Goal: Information Seeking & Learning: Check status

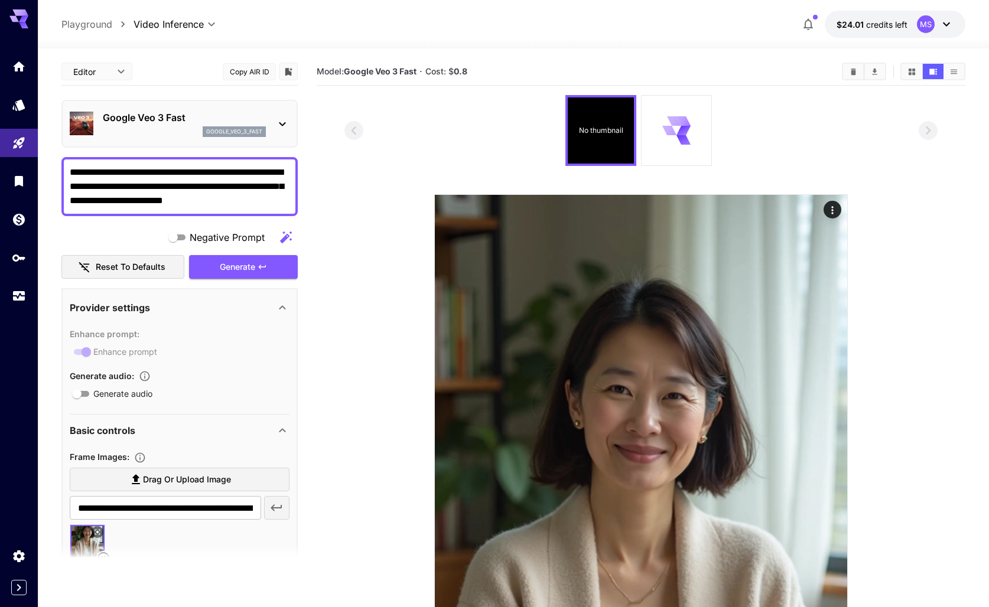
scroll to position [373, 0]
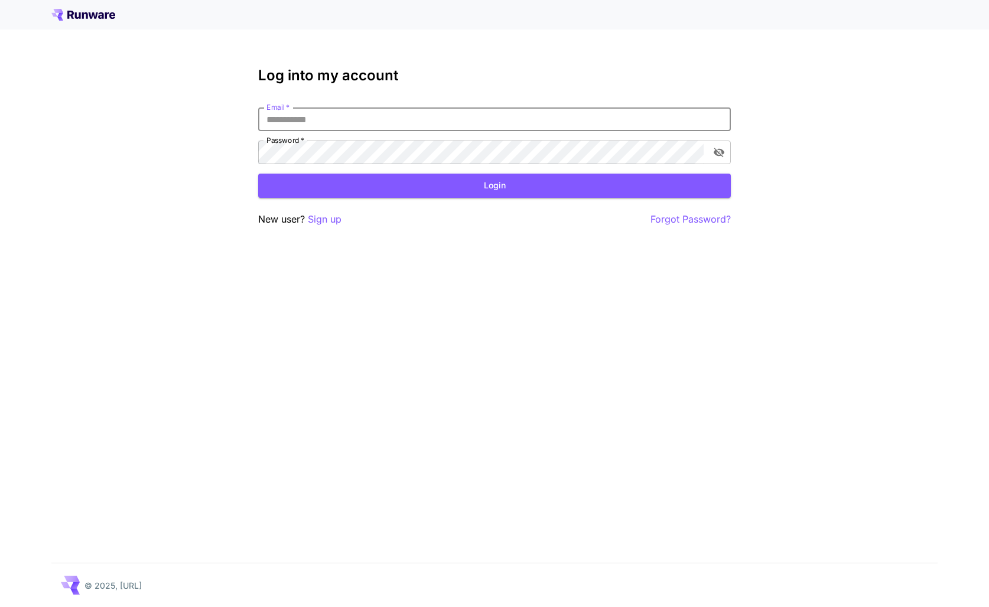
type input "**********"
click at [494, 185] on button "Login" at bounding box center [494, 186] width 473 height 24
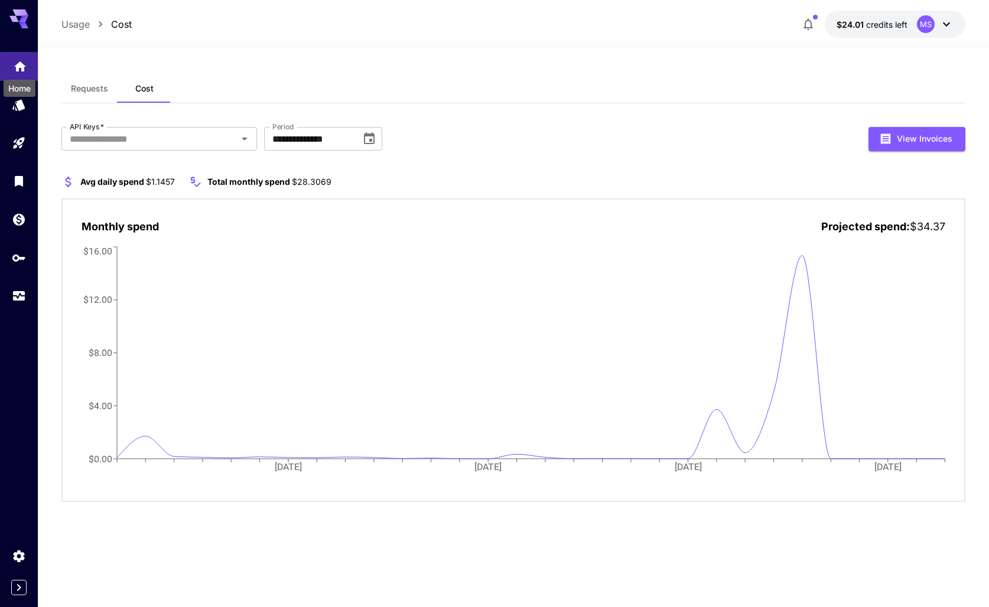
click at [25, 70] on icon "Home" at bounding box center [20, 67] width 14 height 14
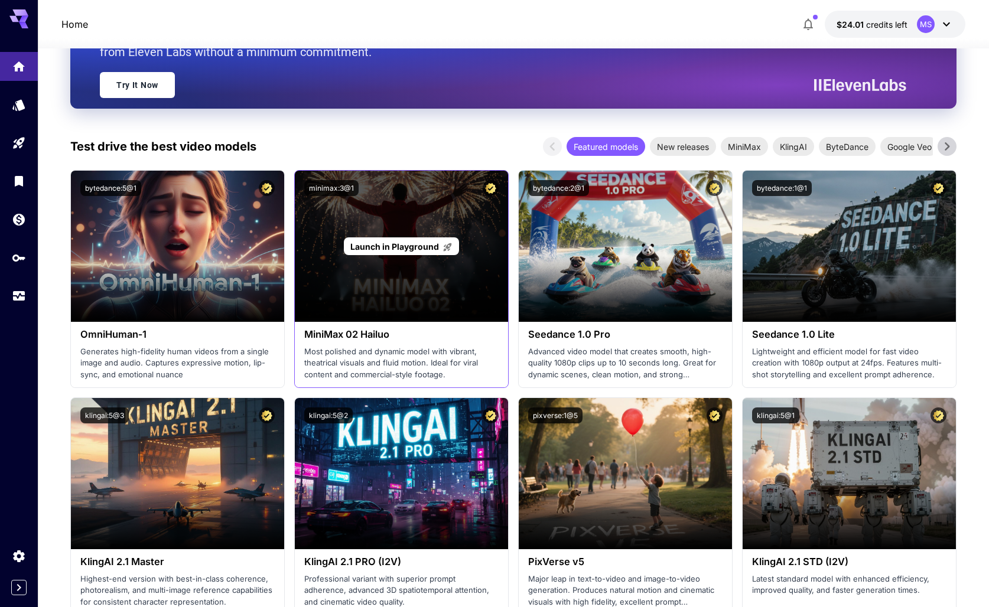
scroll to position [150, 0]
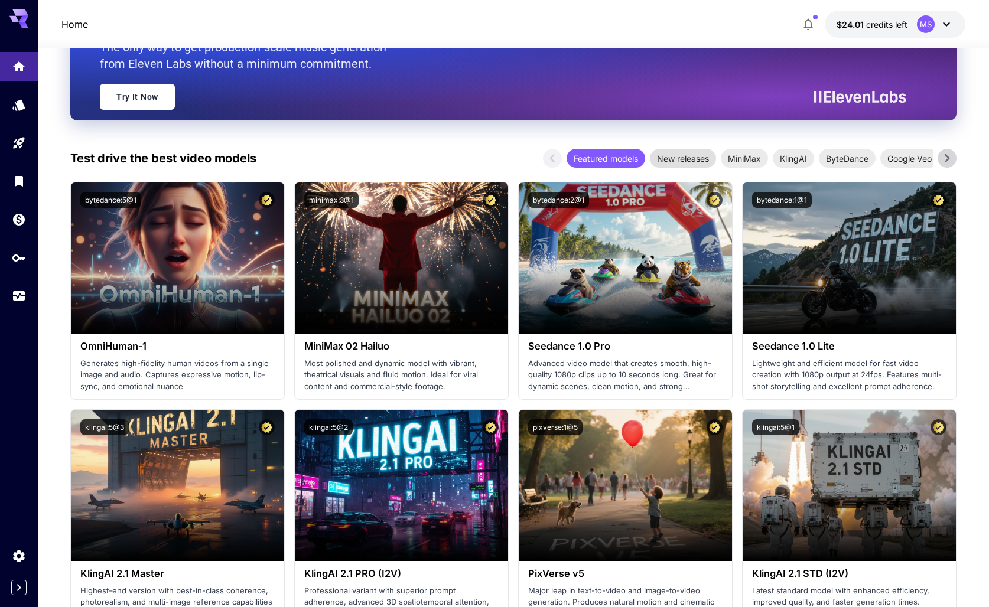
click at [689, 159] on span "New releases" at bounding box center [683, 158] width 66 height 12
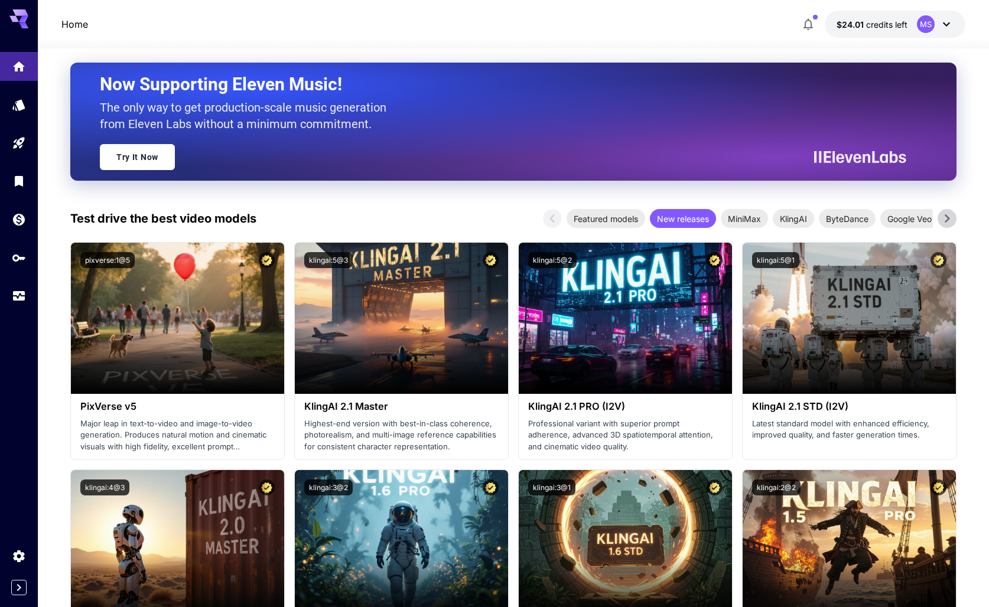
scroll to position [88, 0]
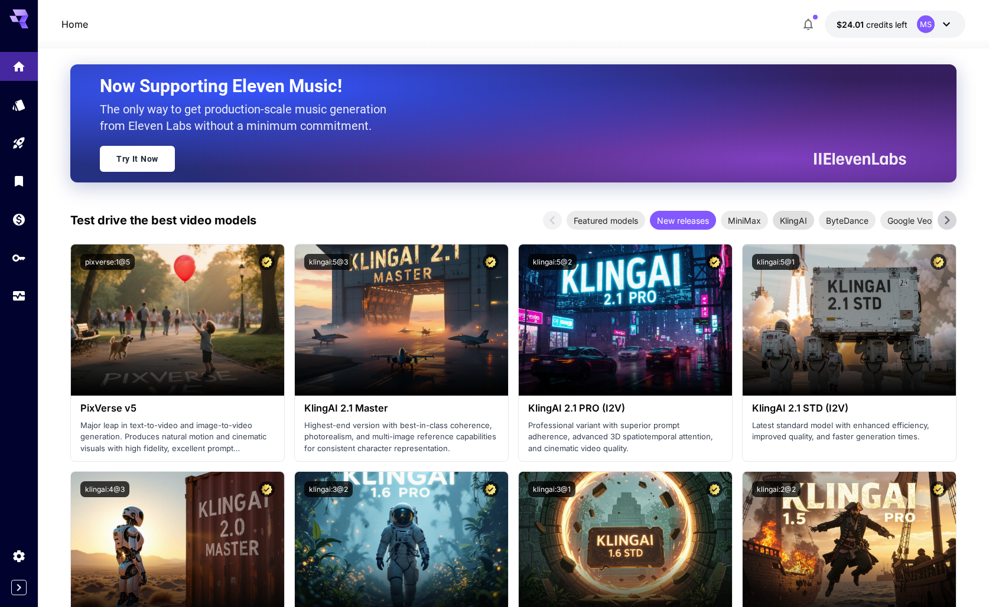
click at [795, 226] on span "KlingAI" at bounding box center [793, 220] width 41 height 12
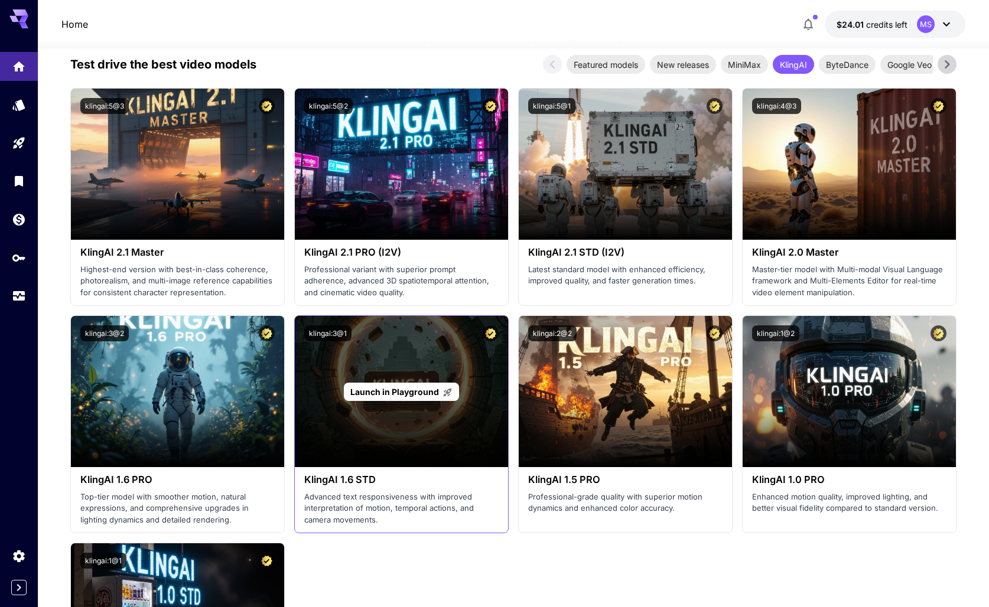
scroll to position [20, 0]
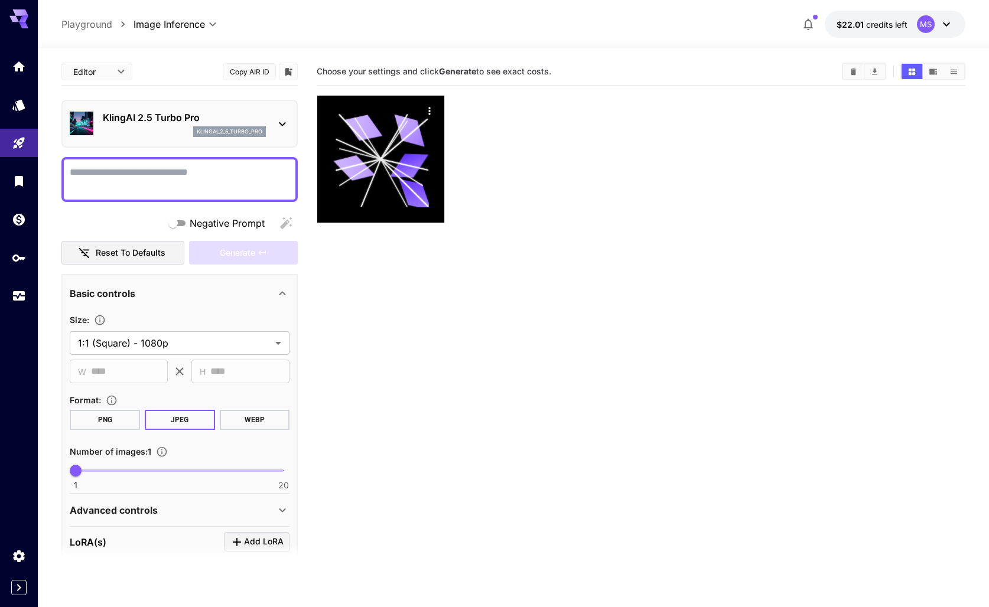
click at [282, 292] on icon at bounding box center [282, 293] width 14 height 14
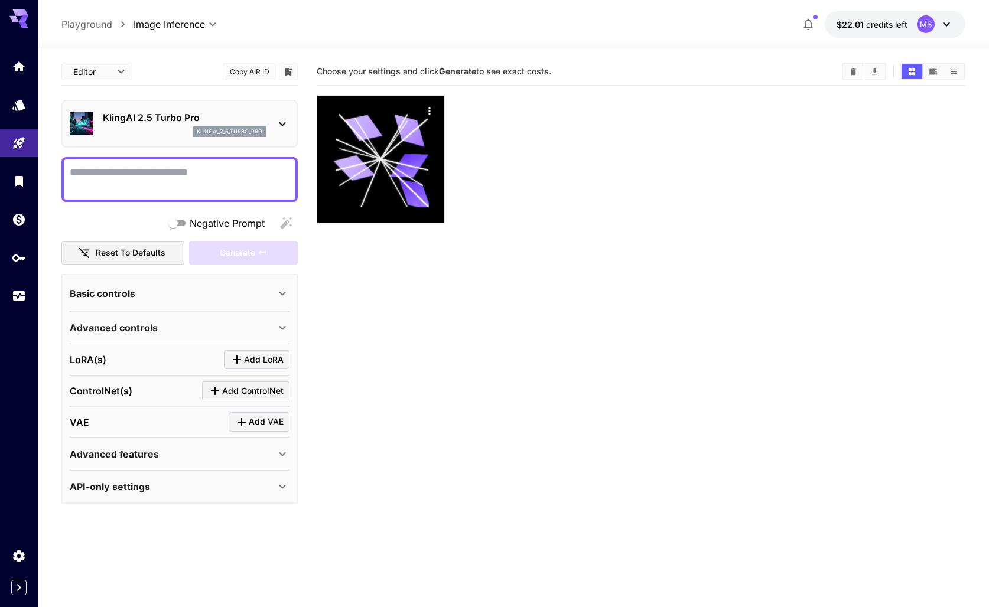
click at [282, 292] on icon at bounding box center [282, 293] width 14 height 14
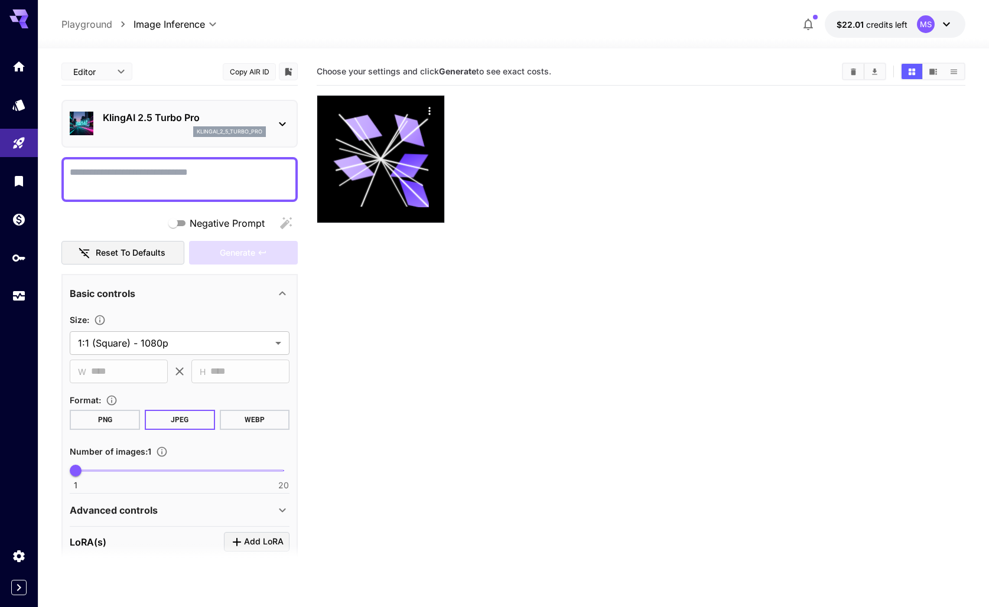
click at [278, 120] on icon at bounding box center [282, 124] width 14 height 14
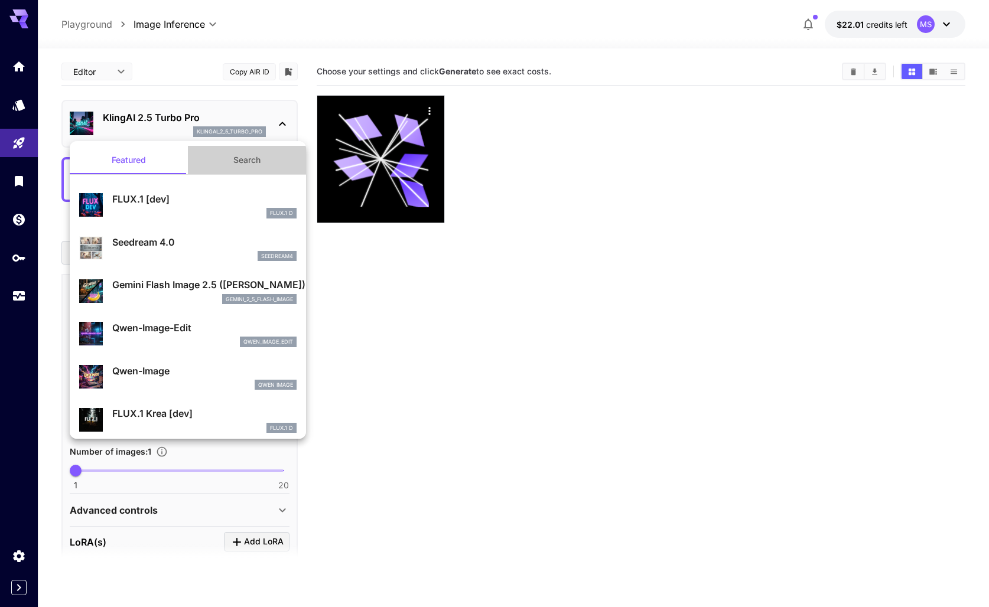
click at [230, 162] on button "Search" at bounding box center [247, 160] width 118 height 28
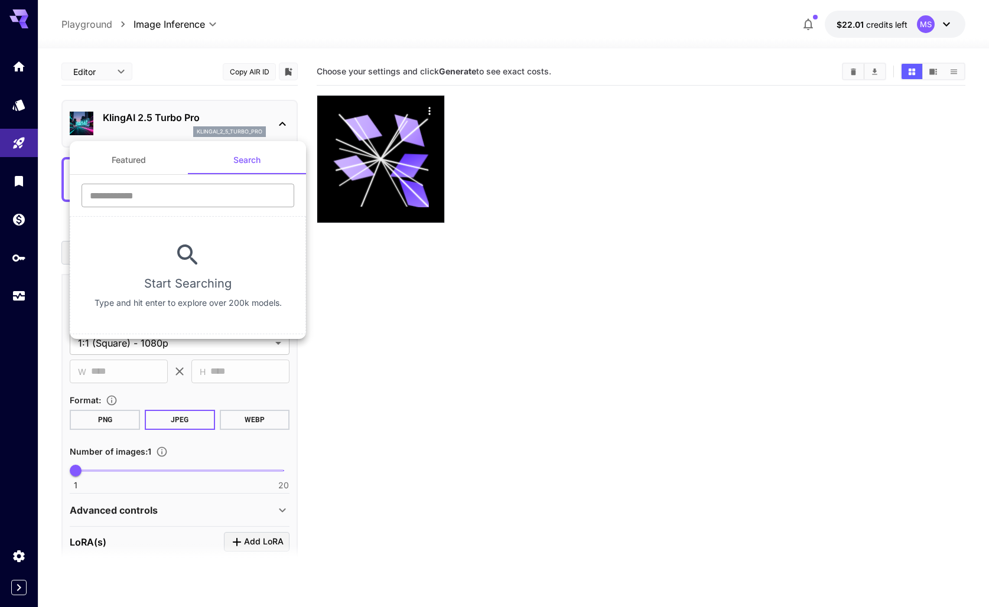
click at [186, 203] on input "text" at bounding box center [188, 196] width 213 height 24
type input "*****"
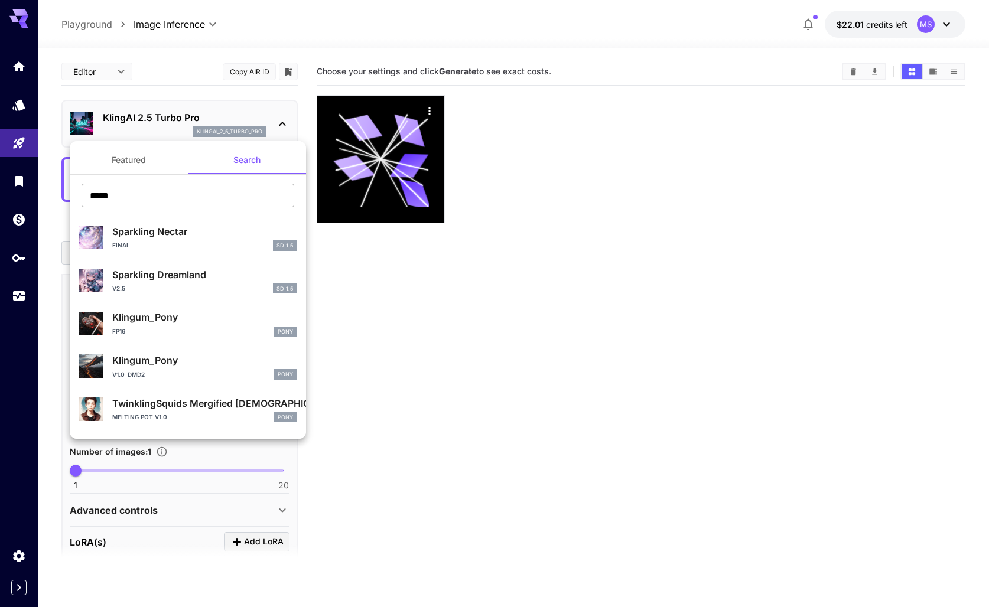
click at [200, 25] on div at bounding box center [494, 303] width 989 height 607
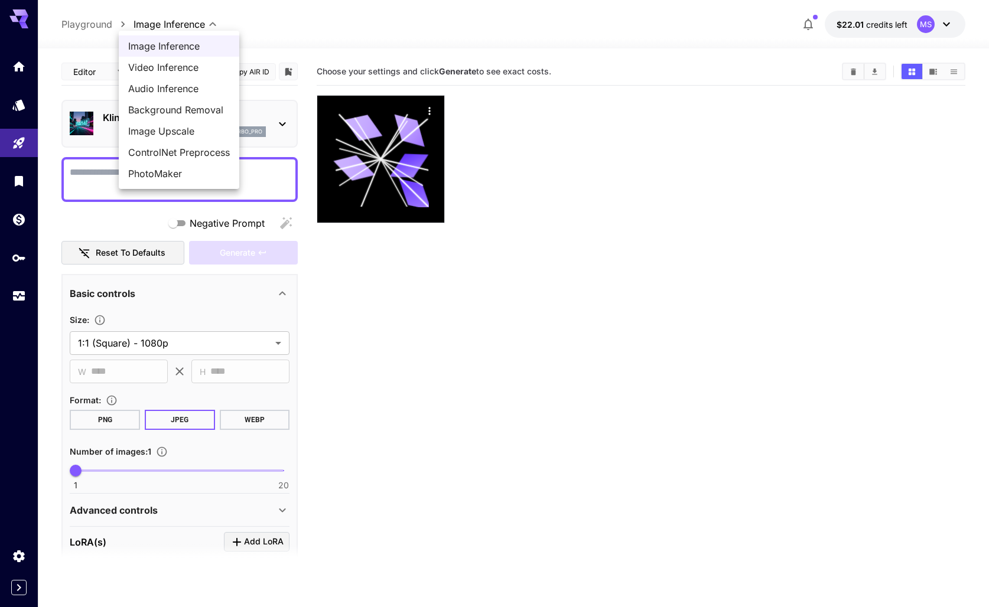
click at [200, 23] on body "**********" at bounding box center [494, 350] width 989 height 701
click at [188, 65] on span "Video Inference" at bounding box center [179, 67] width 102 height 14
type input "**********"
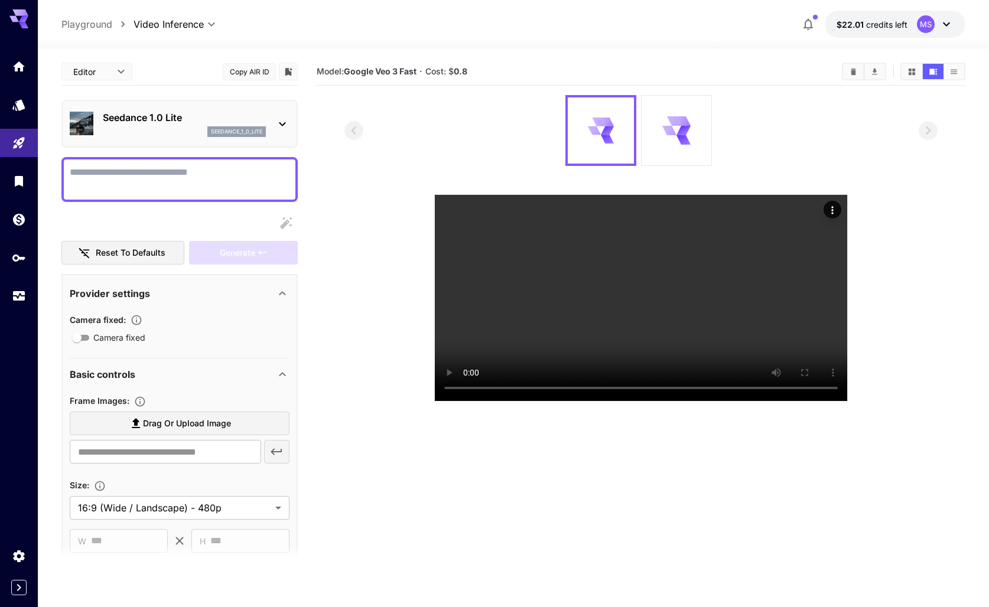
click at [281, 125] on icon at bounding box center [282, 124] width 14 height 14
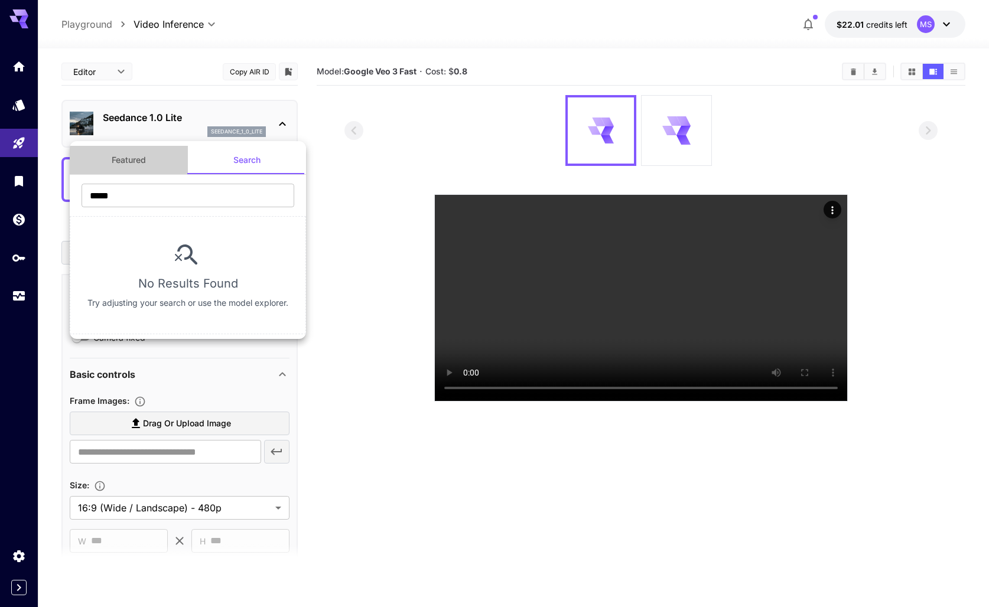
click at [142, 157] on button "Featured" at bounding box center [129, 160] width 118 height 28
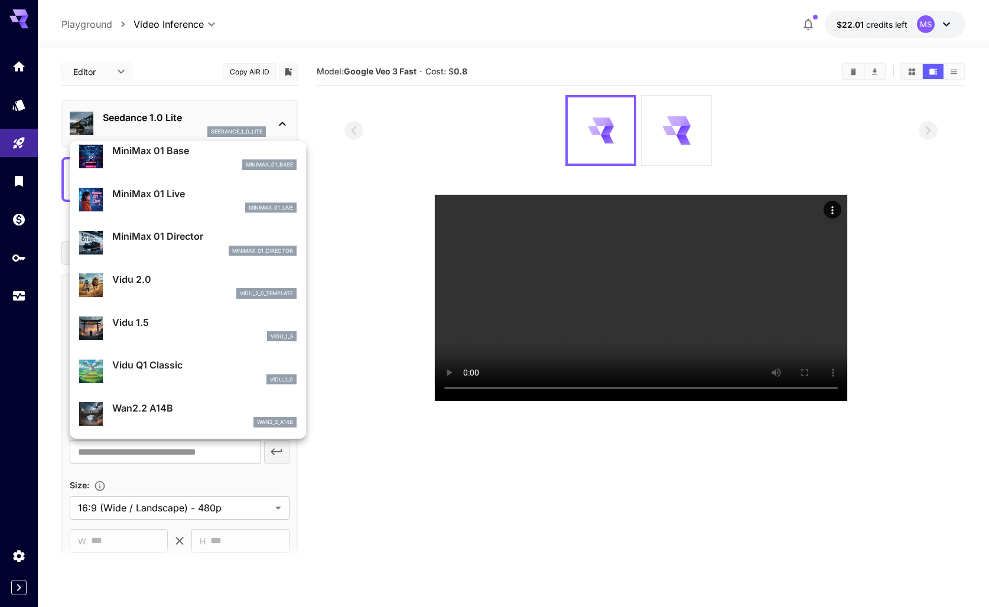
scroll to position [983, 0]
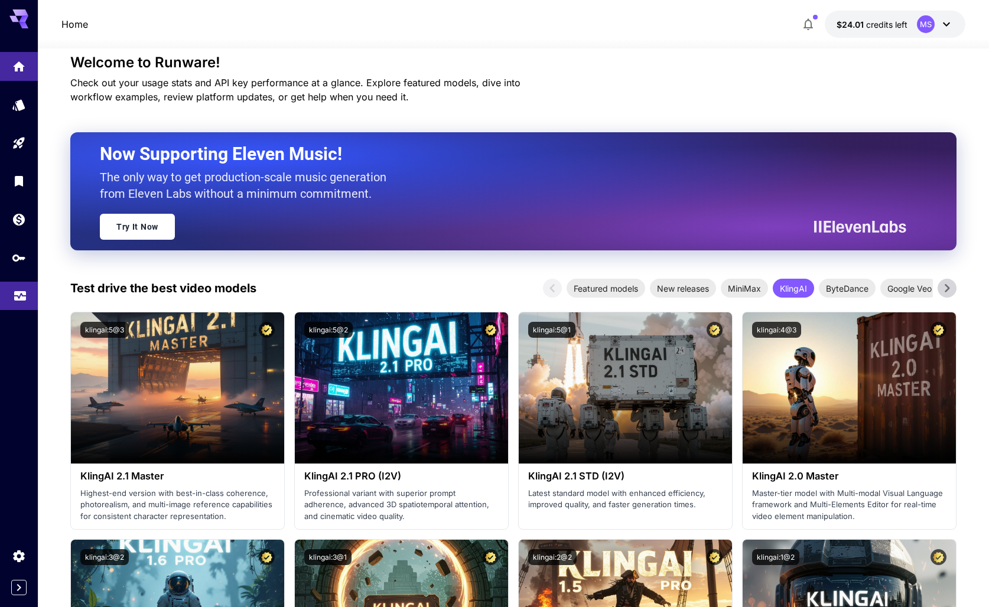
click at [18, 300] on icon "Usage" at bounding box center [20, 293] width 14 height 14
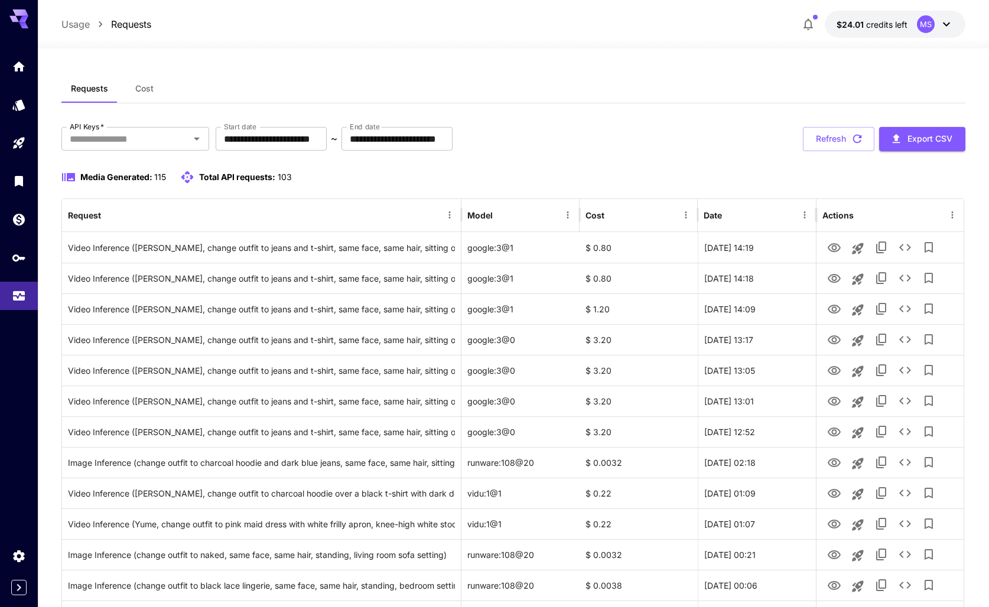
click at [606, 143] on div "**********" at bounding box center [513, 139] width 904 height 24
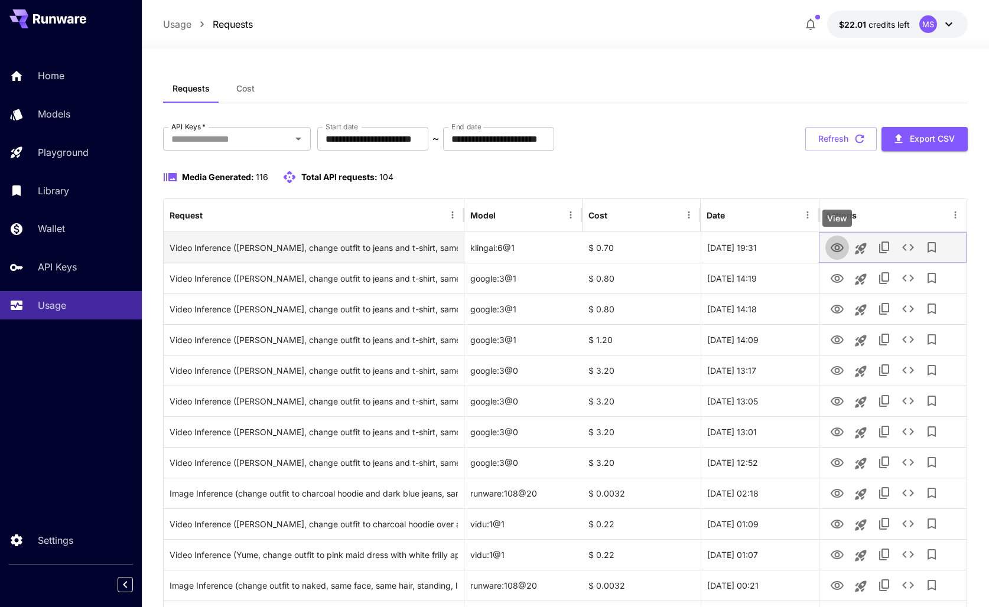
click at [840, 246] on icon "View" at bounding box center [837, 248] width 14 height 14
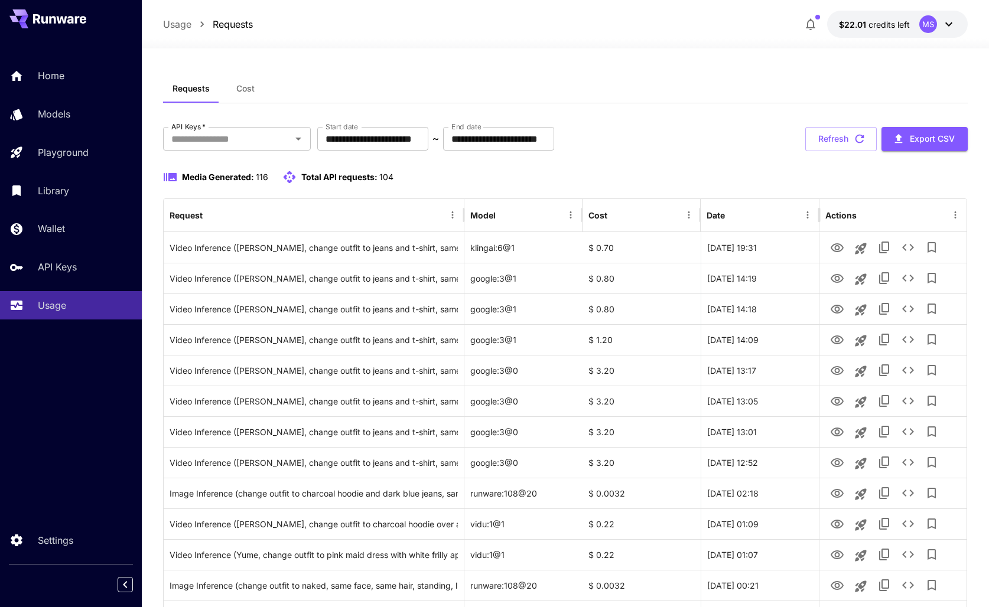
click at [733, 149] on div "**********" at bounding box center [565, 139] width 804 height 24
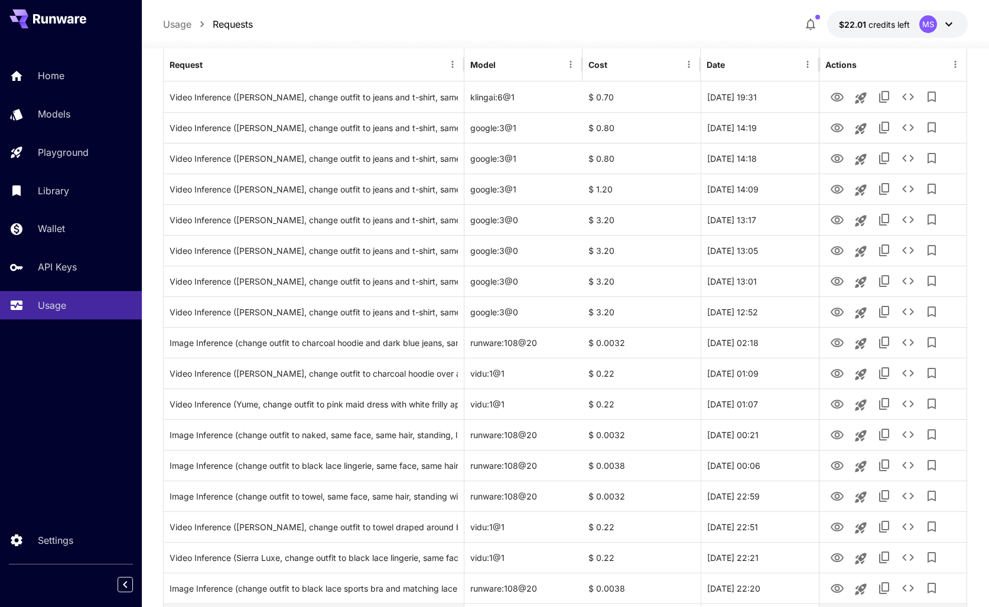
scroll to position [125, 0]
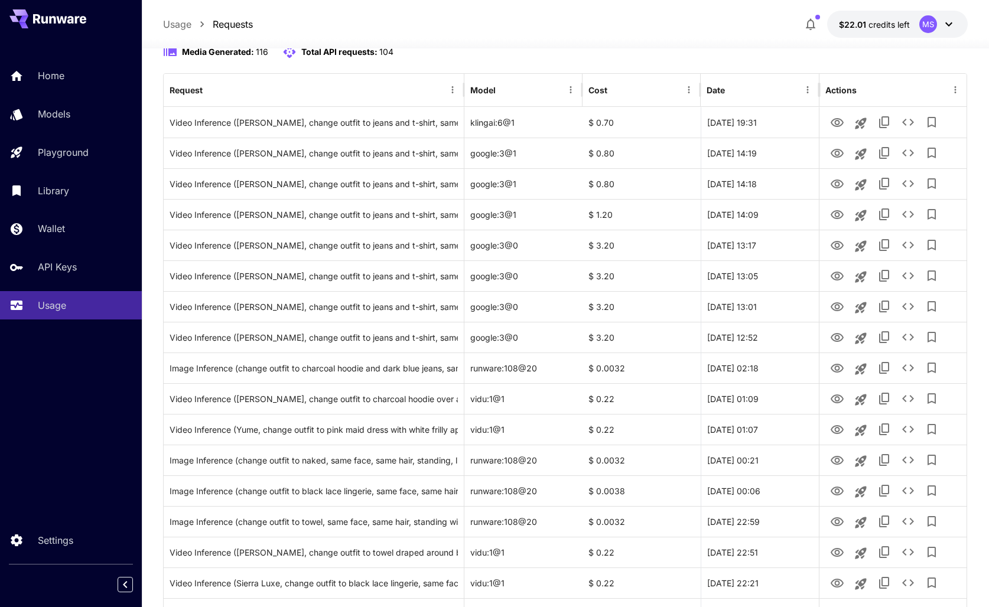
click at [729, 56] on div "Media Generated: 116 Total API requests: 104" at bounding box center [565, 52] width 804 height 14
click at [729, 57] on div "Media Generated: 116 Total API requests: 104" at bounding box center [565, 52] width 804 height 14
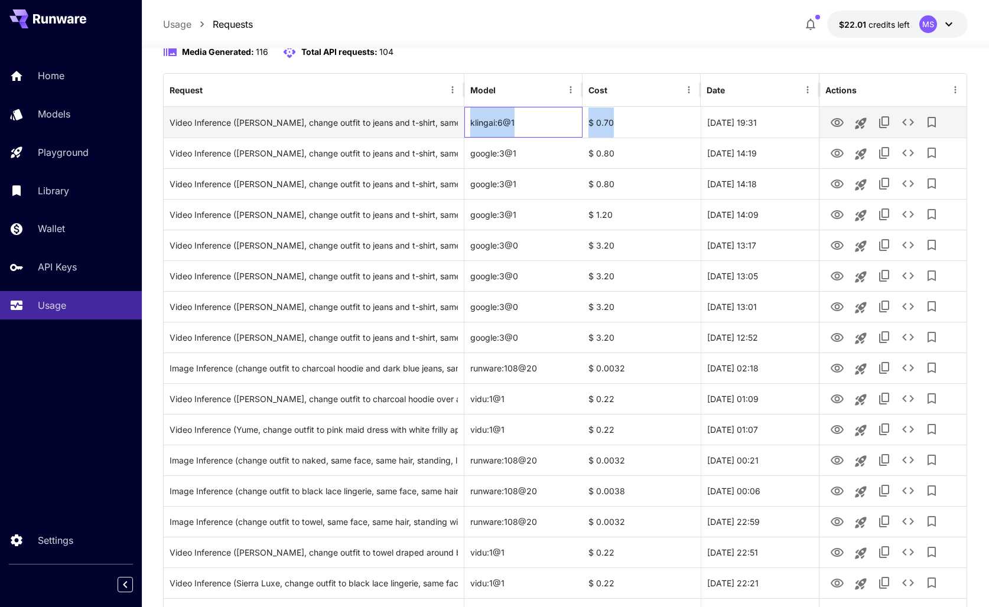
drag, startPoint x: 470, startPoint y: 120, endPoint x: 621, endPoint y: 126, distance: 151.9
click at [621, 127] on div "Video Inference (Haruka Sato, change outfit to jeans and t-shirt, same face, sa…" at bounding box center [565, 122] width 803 height 31
copy div "klingai:6@1 $ 0.70"
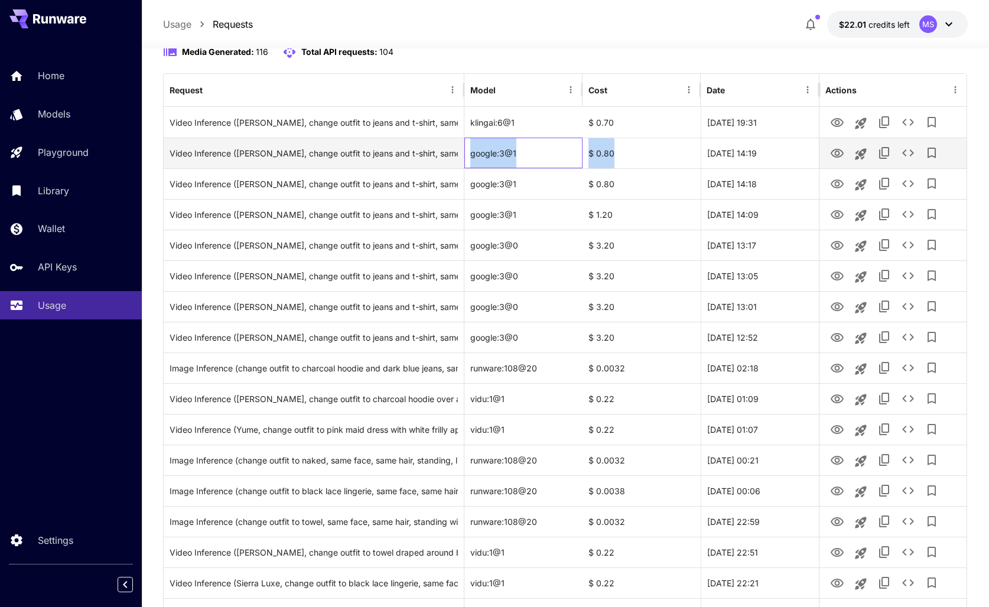
drag, startPoint x: 471, startPoint y: 152, endPoint x: 620, endPoint y: 154, distance: 149.4
click at [620, 154] on div "Video Inference (Haruka Sato, change outfit to jeans and t-shirt, same face, sa…" at bounding box center [565, 153] width 803 height 31
copy div "google:3@1 $ 0.80"
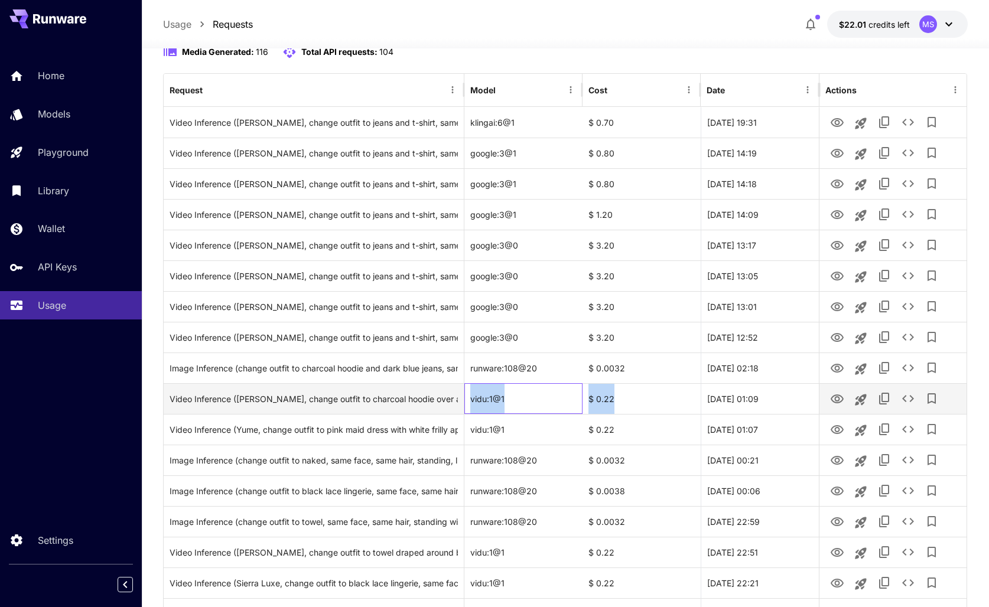
drag, startPoint x: 469, startPoint y: 399, endPoint x: 613, endPoint y: 403, distance: 143.6
click at [613, 403] on div "Video Inference (Kai, change outfit to charcoal hoodie over a black t-shirt wit…" at bounding box center [565, 398] width 803 height 31
copy div "vidu:1@1 $ 0.22"
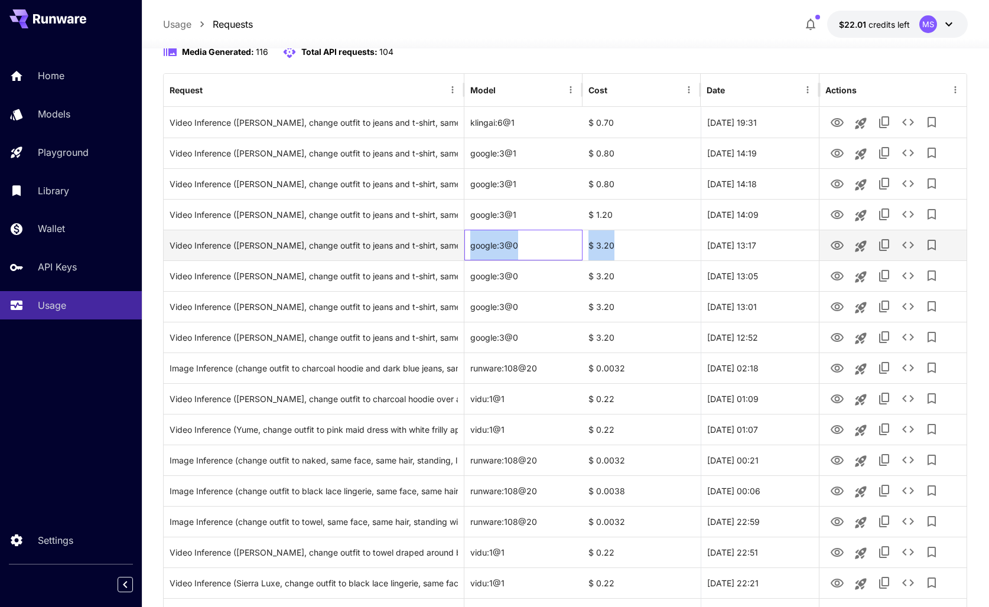
drag, startPoint x: 471, startPoint y: 246, endPoint x: 622, endPoint y: 246, distance: 151.2
click at [622, 246] on div "Video Inference (Haruka Sato, change outfit to jeans and t-shirt, same face, sa…" at bounding box center [565, 245] width 803 height 31
copy div "google:3@0 $ 3.20"
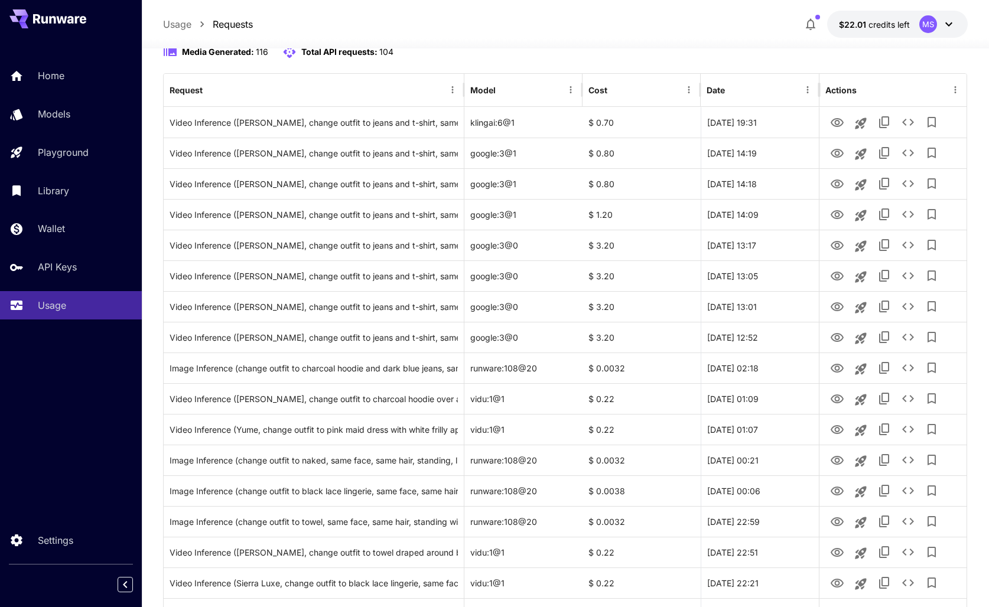
click at [685, 58] on div "Media Generated: 116 Total API requests: 104" at bounding box center [565, 52] width 804 height 14
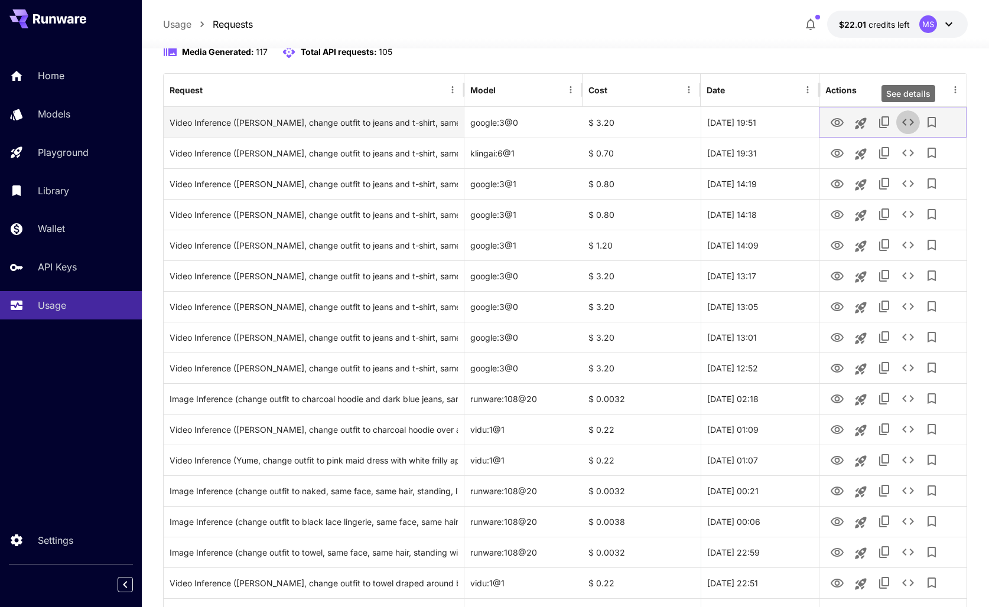
click at [903, 127] on icon "See details" at bounding box center [908, 122] width 14 height 14
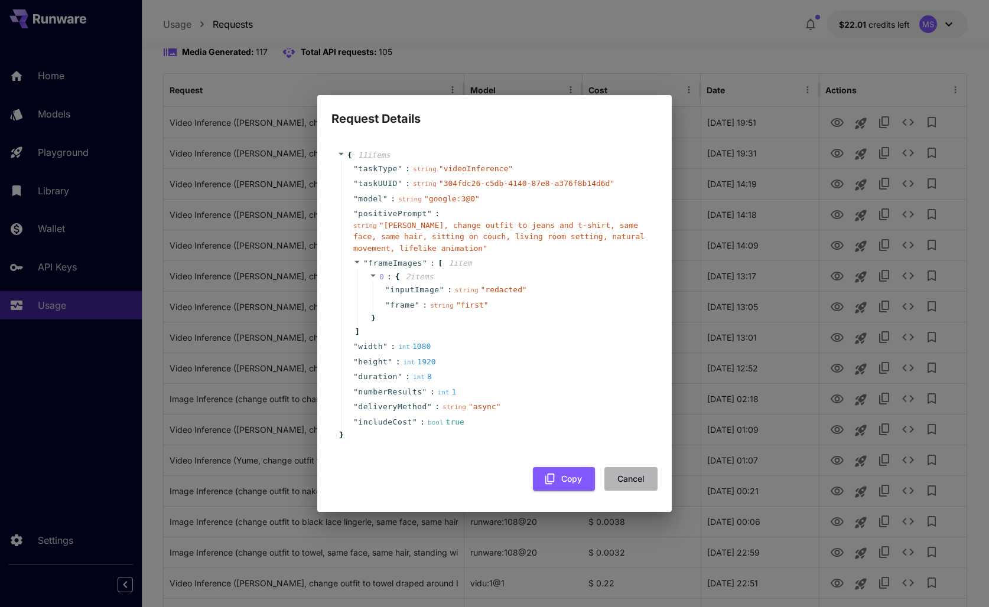
click at [638, 481] on button "Cancel" at bounding box center [630, 479] width 53 height 24
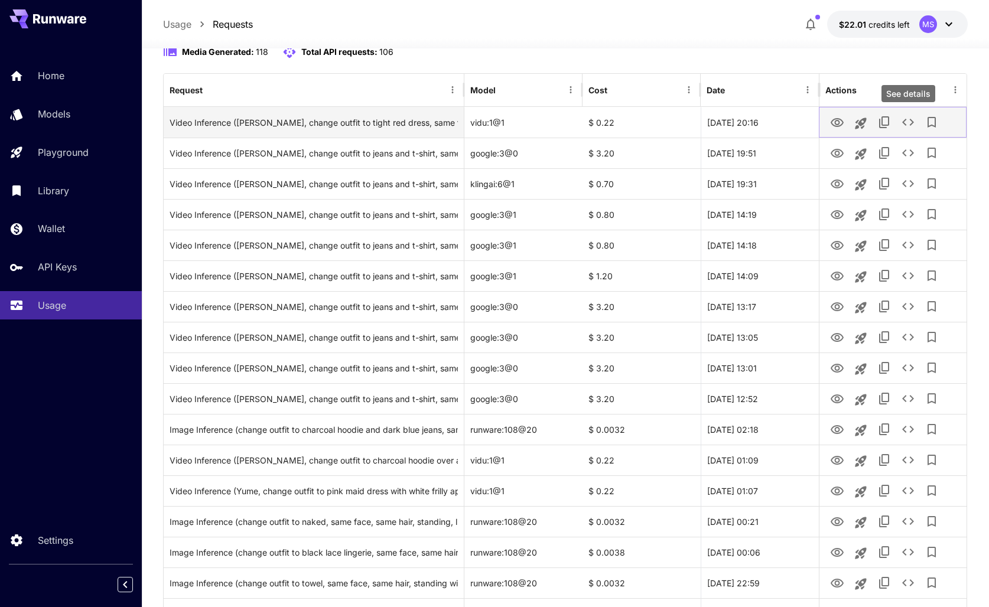
click at [903, 126] on icon "See details" at bounding box center [908, 122] width 14 height 14
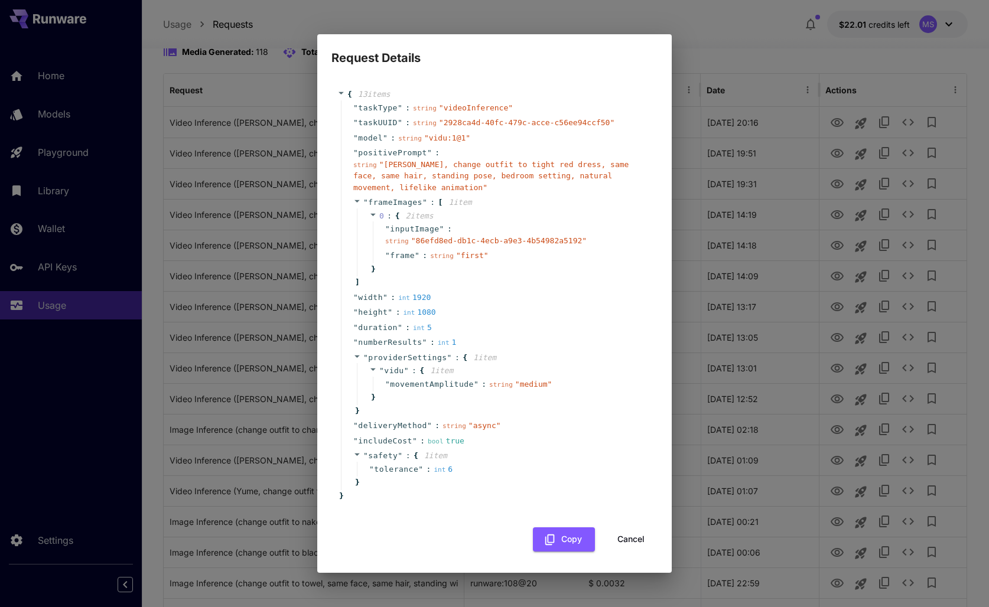
click at [719, 73] on div "Request Details { 13 item s " taskType " : string " videoInference " " taskUUID…" at bounding box center [494, 303] width 989 height 607
click at [633, 537] on button "Cancel" at bounding box center [630, 539] width 53 height 24
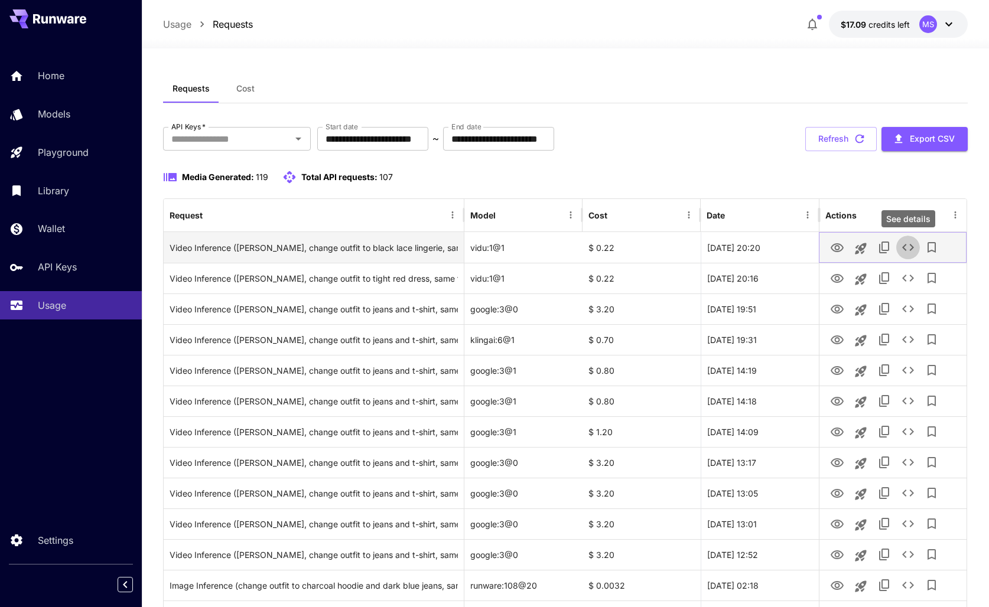
click at [907, 249] on icon "See details" at bounding box center [908, 247] width 14 height 14
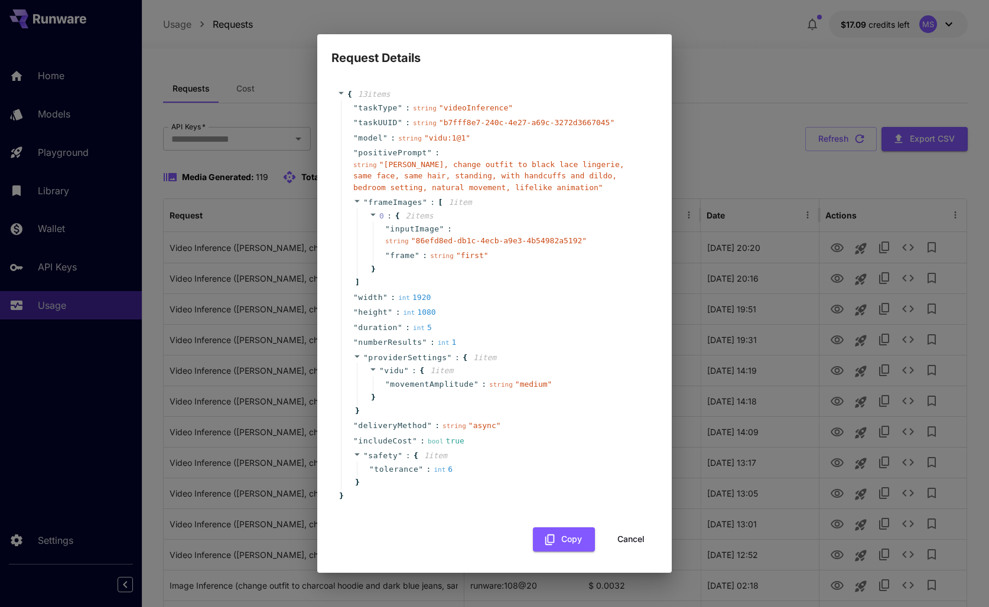
click at [635, 536] on button "Cancel" at bounding box center [630, 539] width 53 height 24
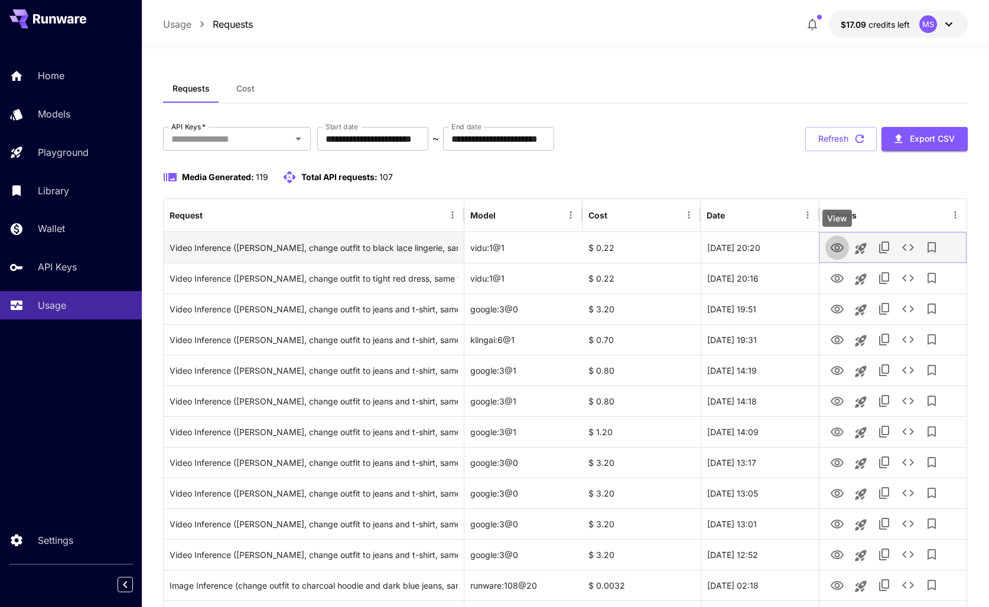
click at [836, 248] on icon "View" at bounding box center [837, 248] width 14 height 14
click at [904, 252] on icon "See details" at bounding box center [908, 247] width 14 height 14
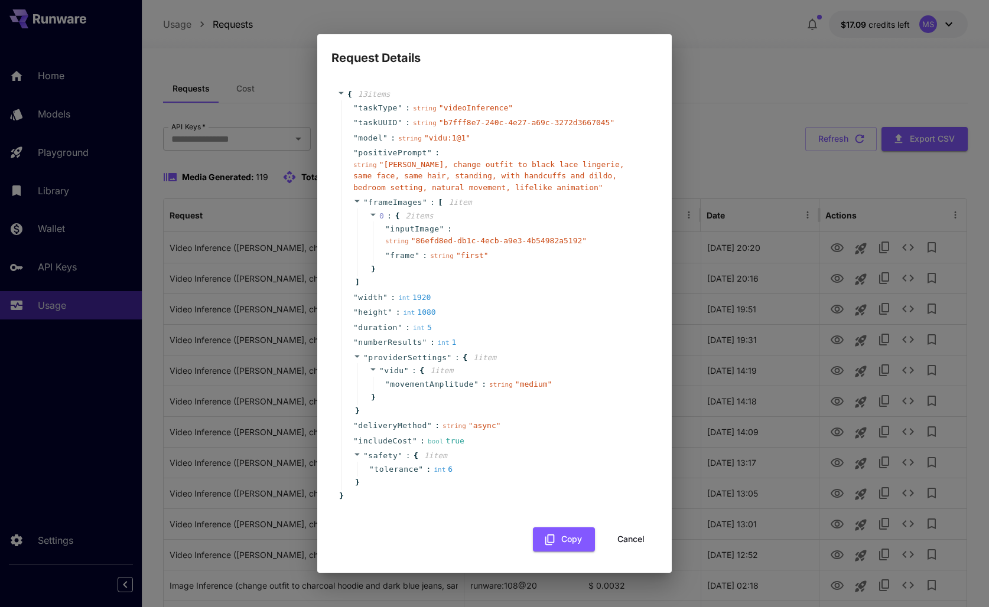
click at [640, 539] on button "Cancel" at bounding box center [630, 539] width 53 height 24
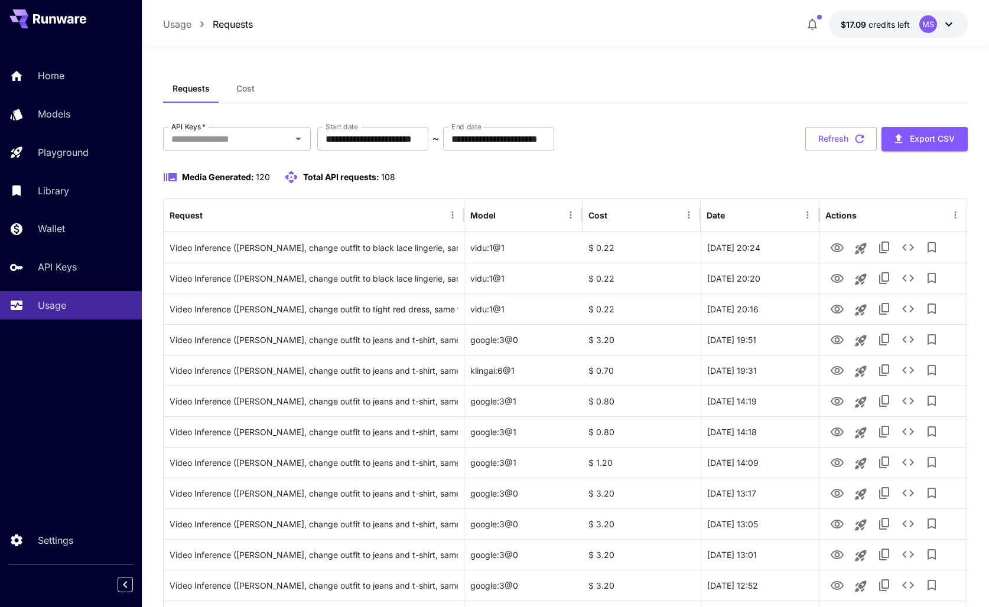
click at [950, 24] on icon at bounding box center [949, 24] width 14 height 14
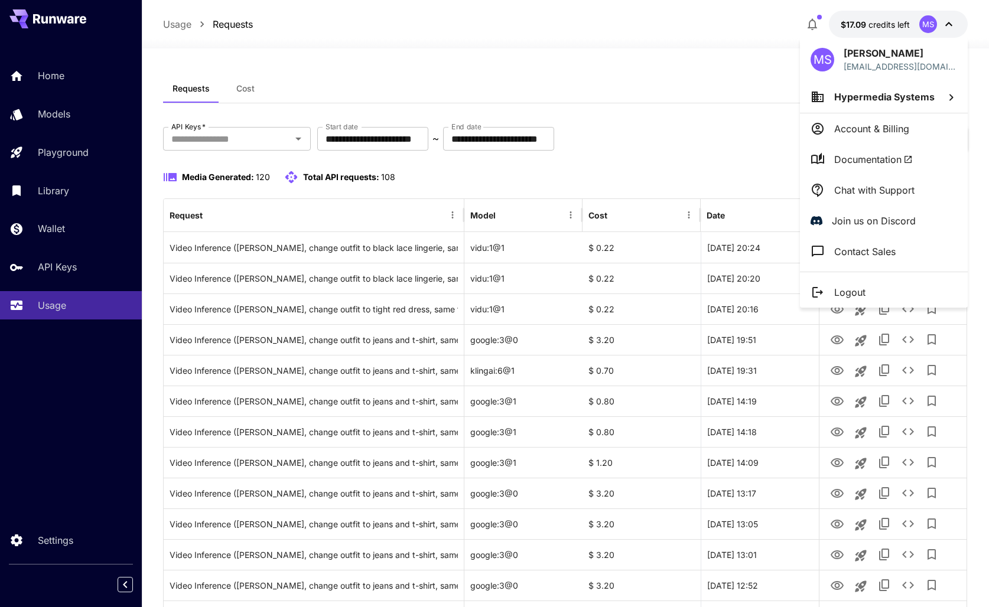
click at [721, 97] on div at bounding box center [494, 303] width 989 height 607
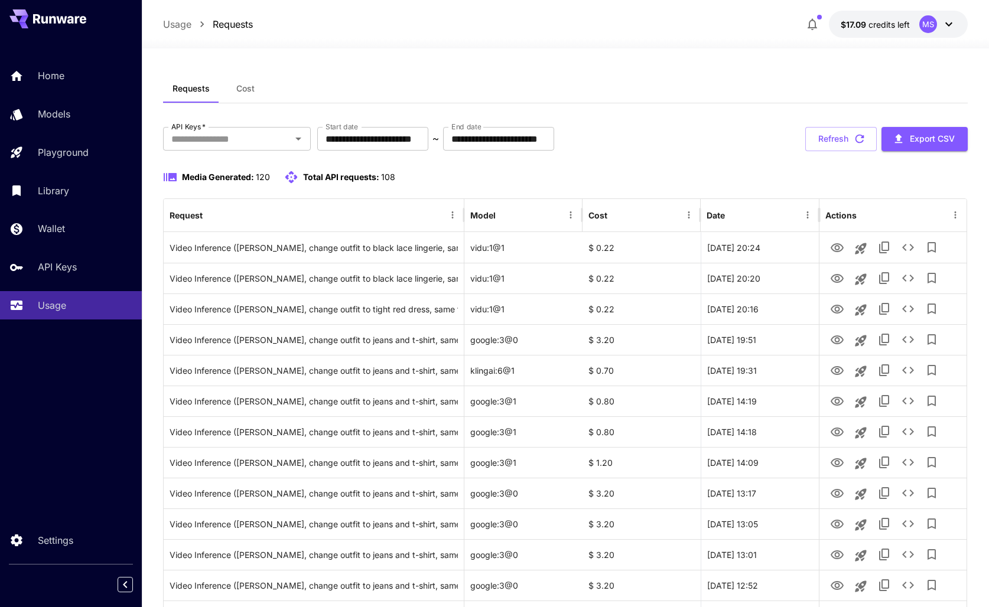
click at [255, 87] on button "Cost" at bounding box center [245, 88] width 53 height 28
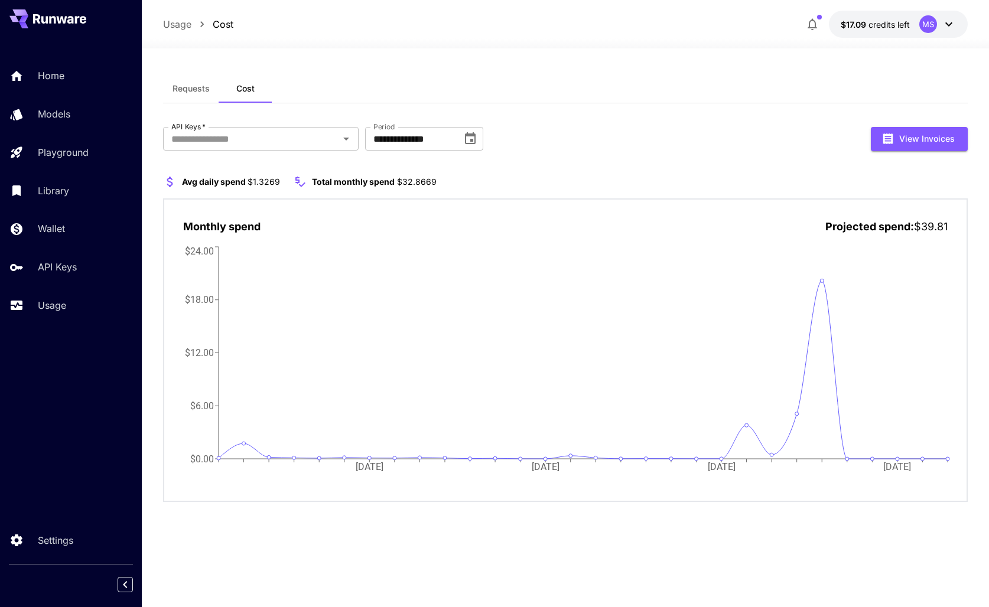
click at [710, 148] on div "**********" at bounding box center [565, 139] width 804 height 24
click at [767, 181] on section "Avg daily spend $1.3269 Total monthly spend $32.8669" at bounding box center [565, 182] width 804 height 14
click at [197, 91] on span "Requests" at bounding box center [190, 88] width 37 height 11
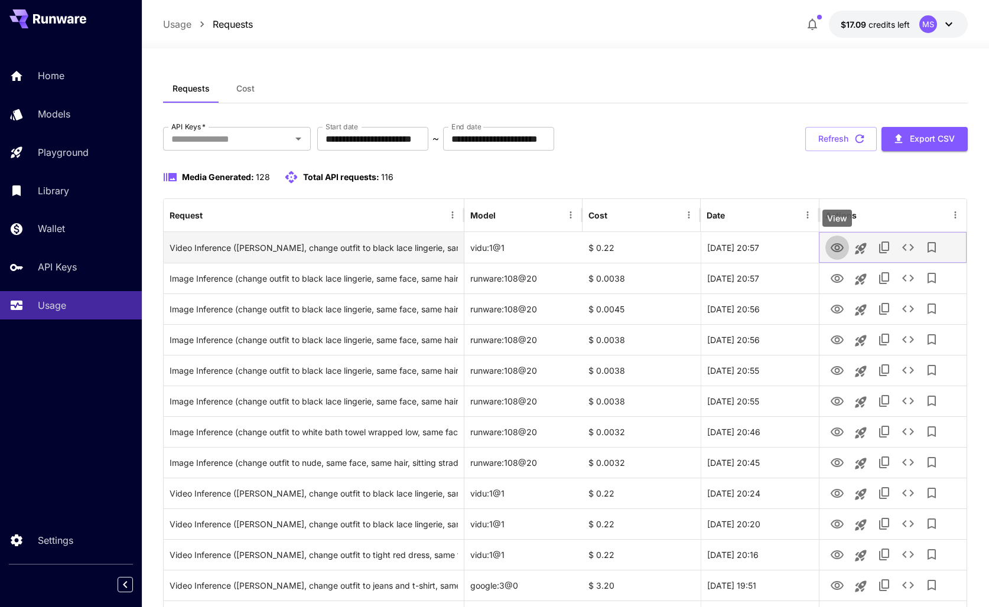
click at [839, 247] on icon "View" at bounding box center [836, 247] width 13 height 9
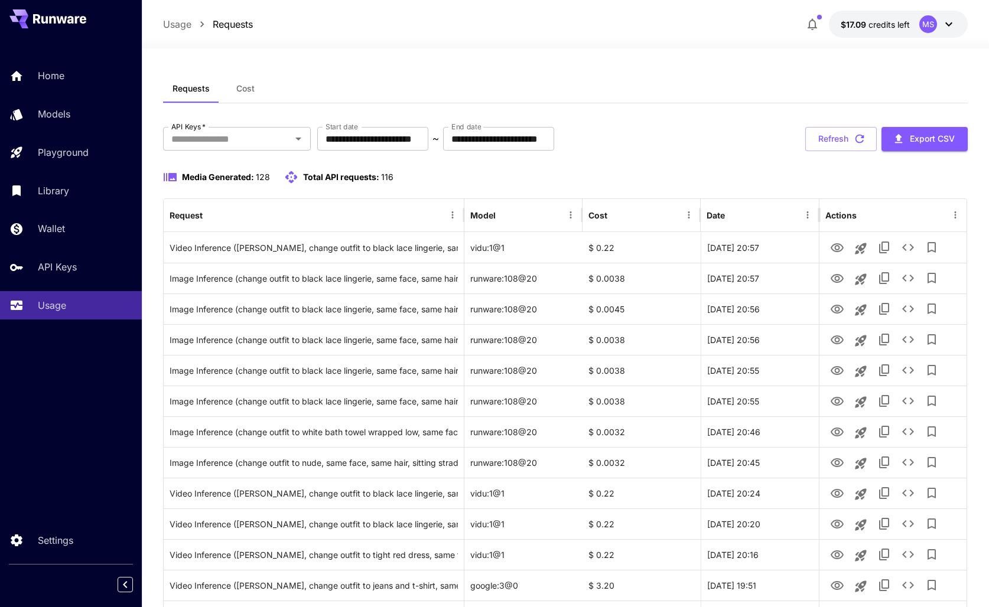
click at [755, 150] on div "**********" at bounding box center [565, 139] width 804 height 24
